Goal: Task Accomplishment & Management: Use online tool/utility

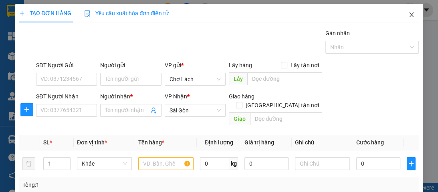
click at [405, 12] on span "Close" at bounding box center [411, 15] width 22 height 22
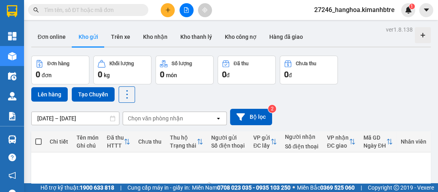
click at [165, 8] on icon "plus" at bounding box center [168, 10] width 6 height 6
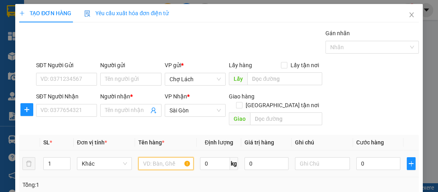
click at [160, 158] on input "text" at bounding box center [165, 164] width 55 height 13
type input "1T+ 1 BAO"
click at [66, 160] on icon "up" at bounding box center [66, 161] width 3 height 3
type input "2"
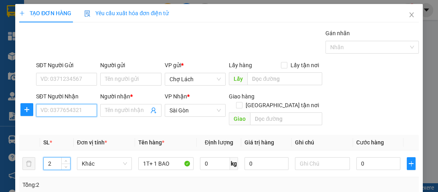
click at [71, 112] on input "SĐT Người Nhận" at bounding box center [66, 110] width 61 height 13
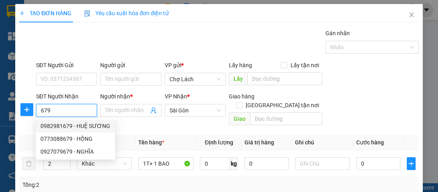
click at [90, 129] on div "0982981679 - HUỆ SƯƠNG" at bounding box center [75, 126] width 70 height 9
type input "0982981679"
type input "HUỆ SƯƠNG"
type input "CC HẠNH PHÚC"
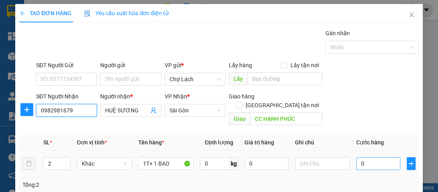
type input "0982981679"
click at [364, 158] on input "0" at bounding box center [378, 164] width 44 height 13
type input "7"
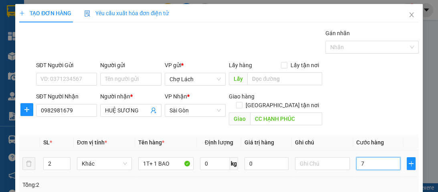
type input "70"
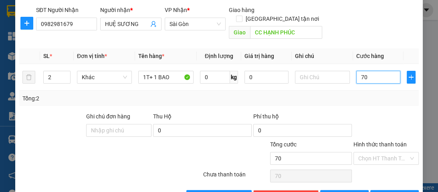
scroll to position [103, 0]
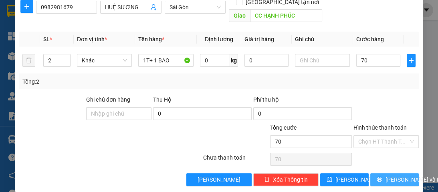
click at [398, 176] on span "[PERSON_NAME] và In" at bounding box center [414, 180] width 56 height 9
type input "70.000"
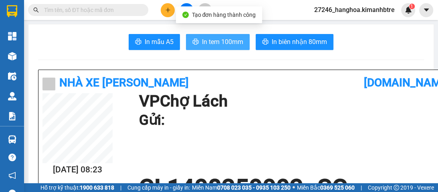
click at [222, 45] on span "In tem 100mm" at bounding box center [222, 42] width 41 height 10
